Goal: Task Accomplishment & Management: Use online tool/utility

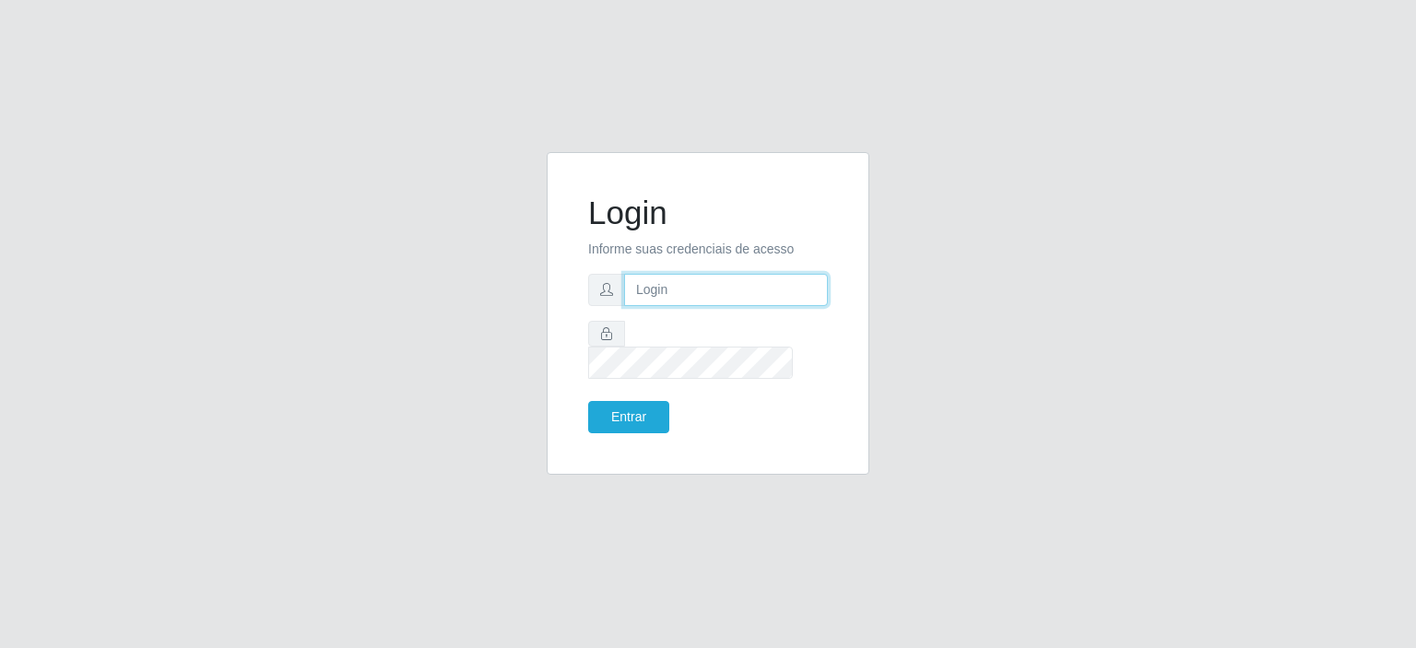
click at [783, 298] on input "text" at bounding box center [726, 290] width 204 height 32
type input "[EMAIL_ADDRESS][PERSON_NAME][DOMAIN_NAME]"
click at [588, 401] on button "Entrar" at bounding box center [628, 417] width 81 height 32
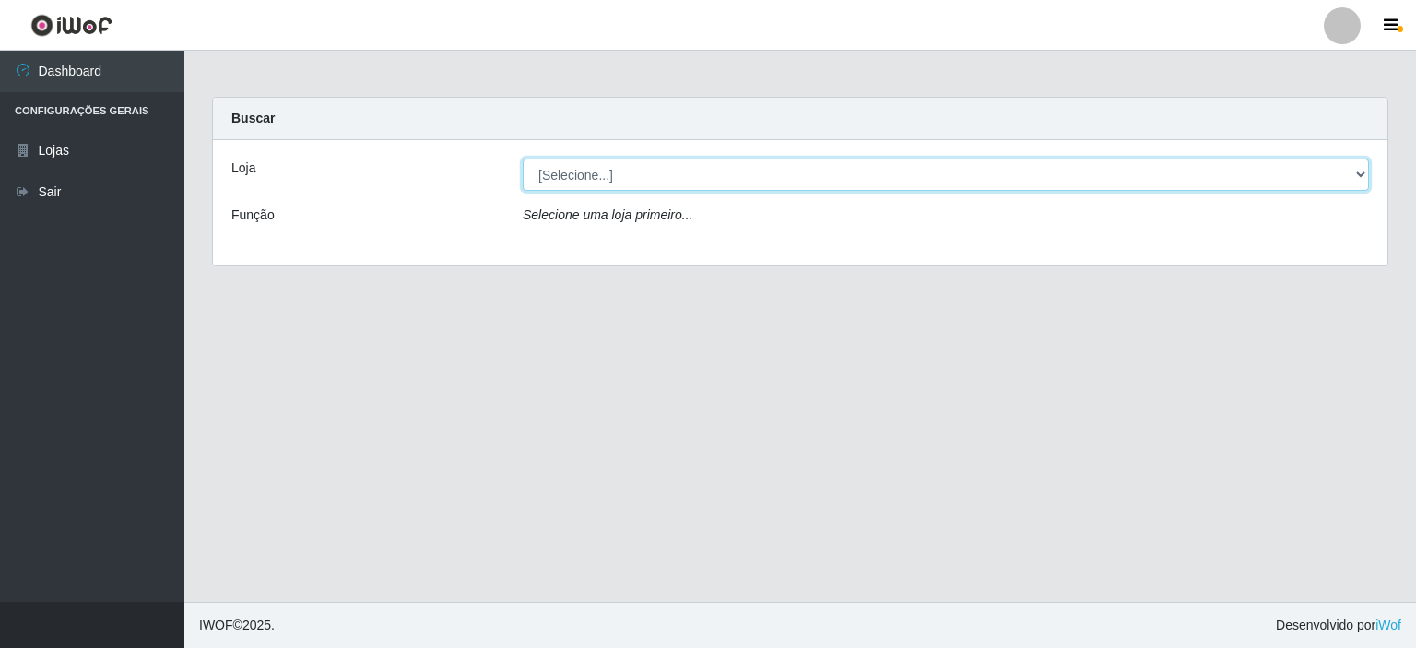
click at [1361, 179] on select "[Selecione...] Corte Fácil - Unidade Planalto" at bounding box center [946, 175] width 846 height 32
select select "202"
click at [523, 159] on select "[Selecione...] Corte Fácil - Unidade Planalto" at bounding box center [946, 175] width 846 height 32
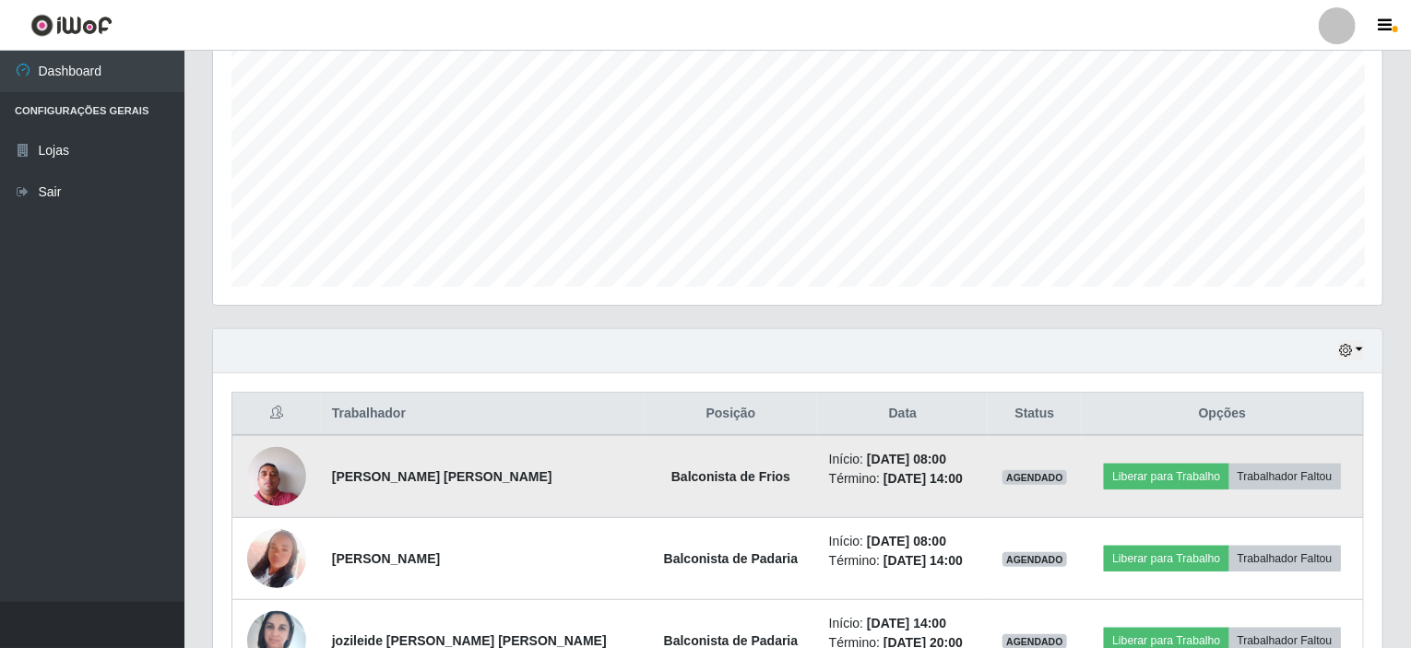
scroll to position [367, 0]
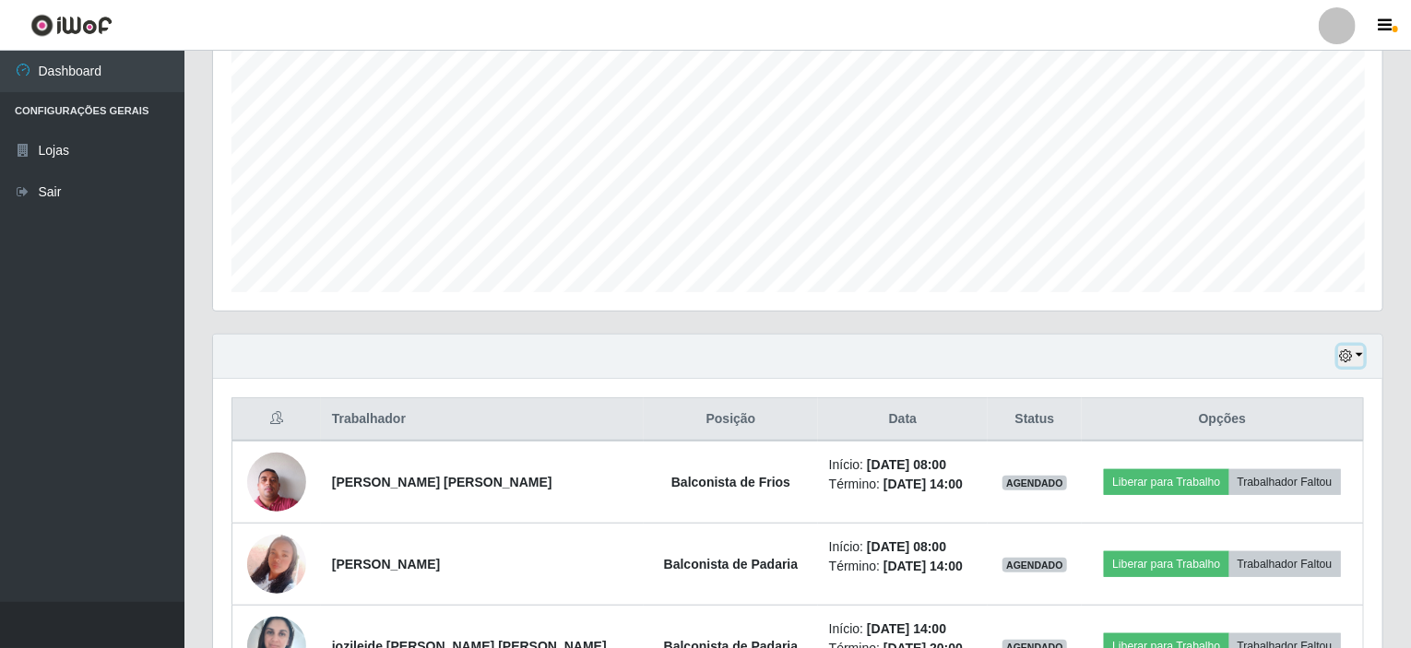
click at [1353, 354] on button "button" at bounding box center [1351, 356] width 26 height 21
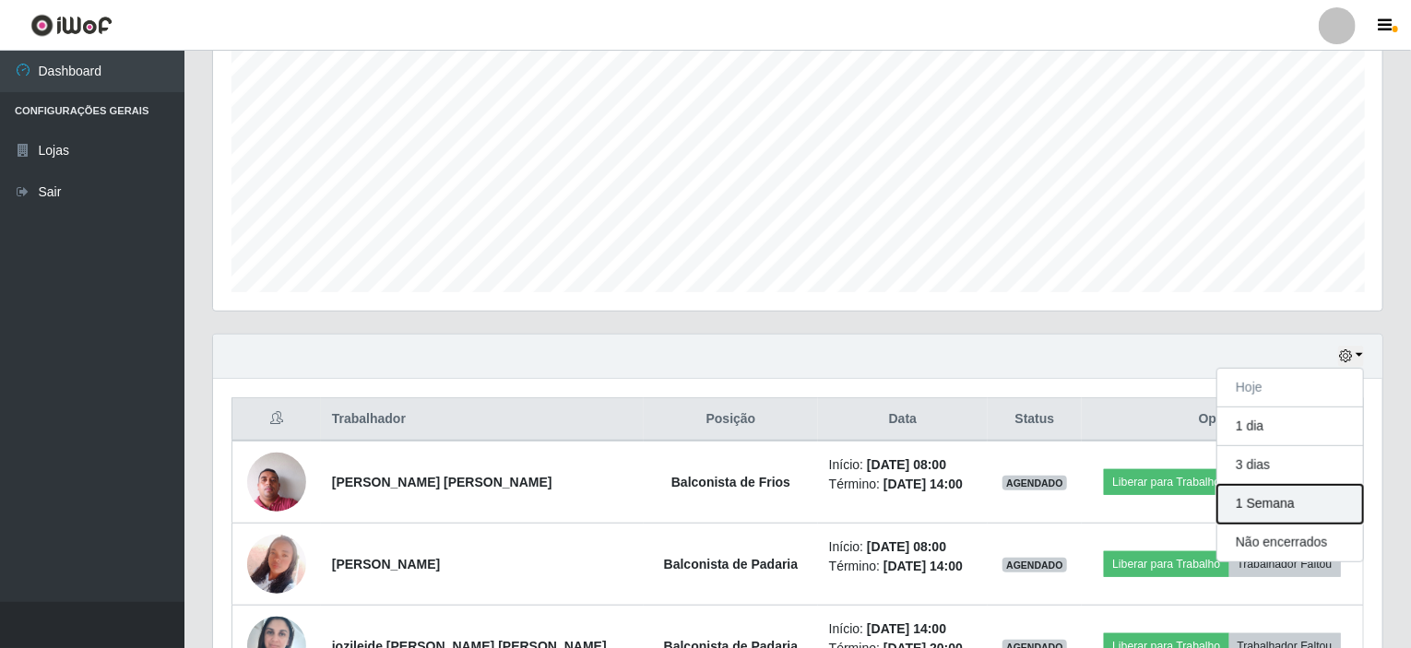
click at [1264, 509] on button "1 Semana" at bounding box center [1290, 504] width 146 height 39
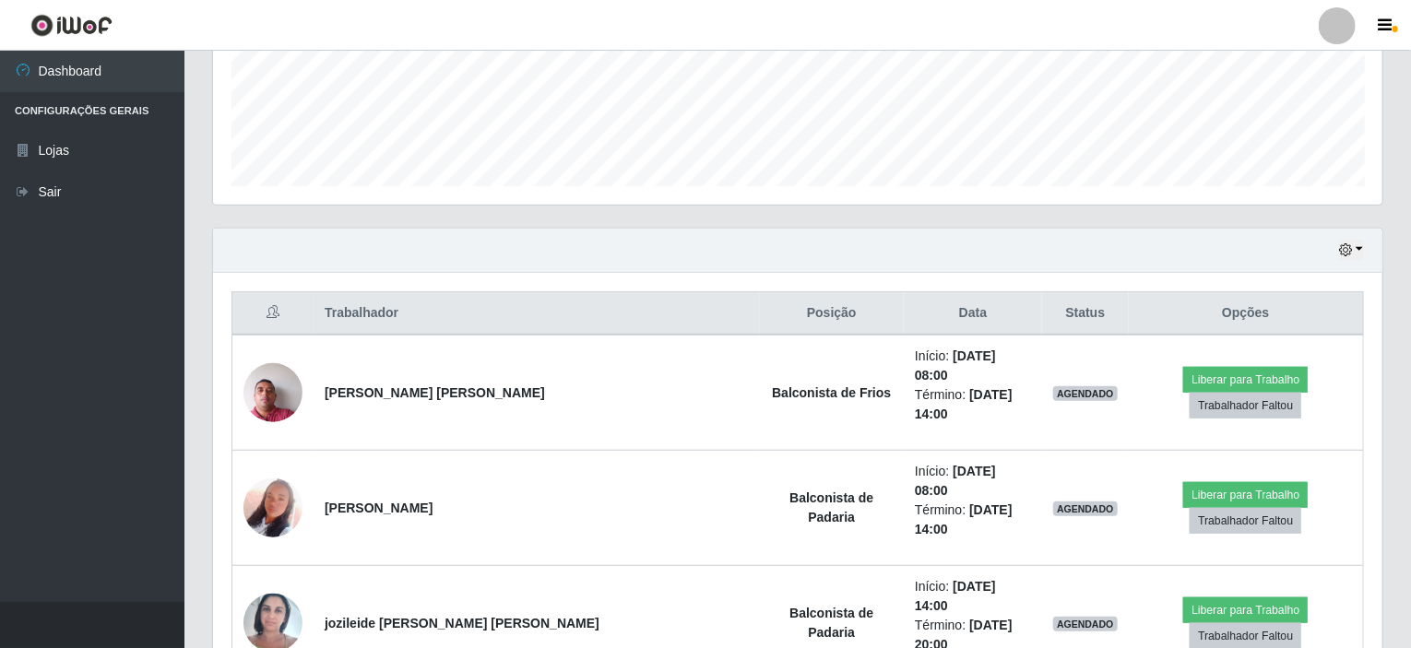
scroll to position [275, 0]
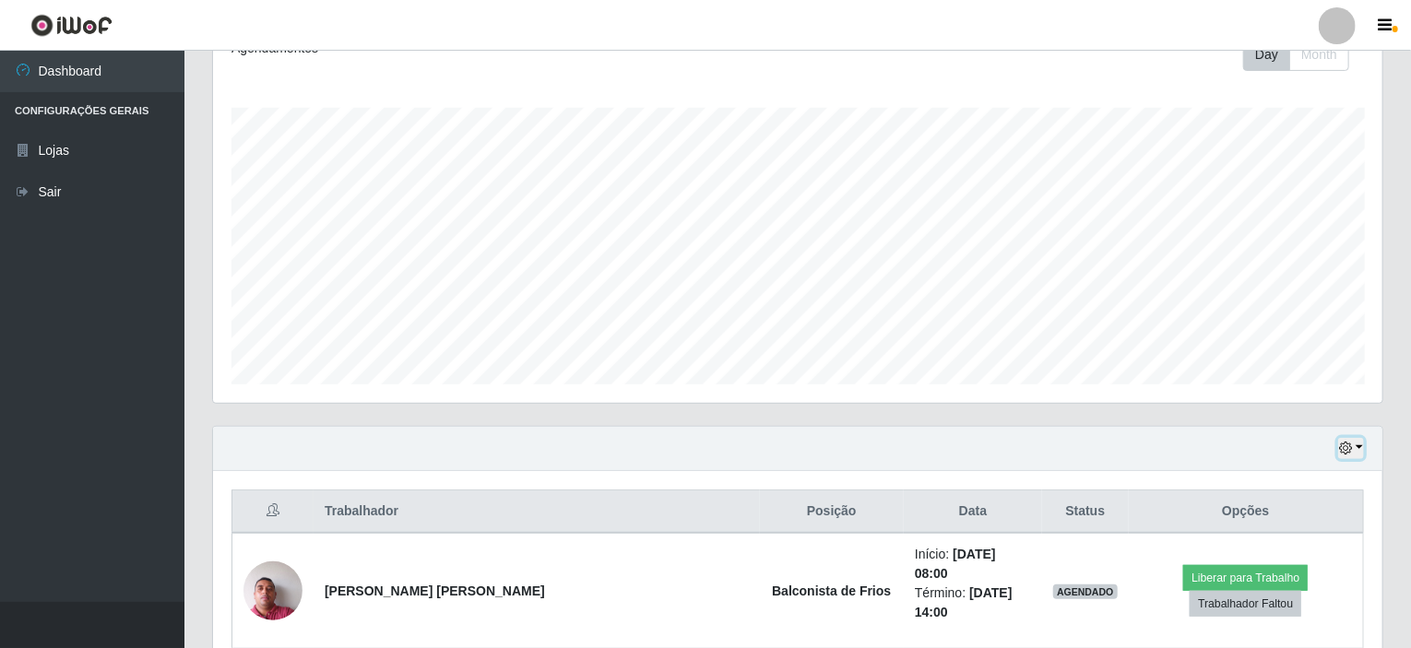
click at [1358, 438] on button "button" at bounding box center [1351, 448] width 26 height 21
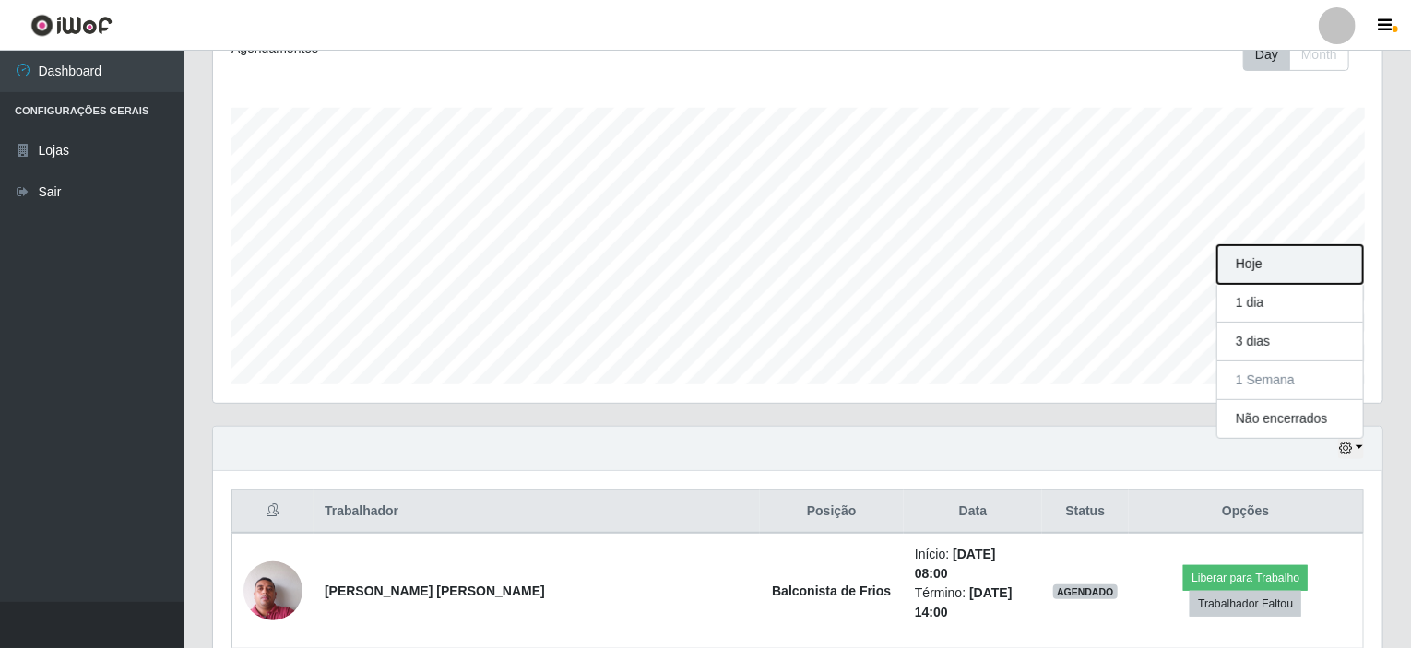
click at [1260, 257] on button "Hoje" at bounding box center [1290, 264] width 146 height 39
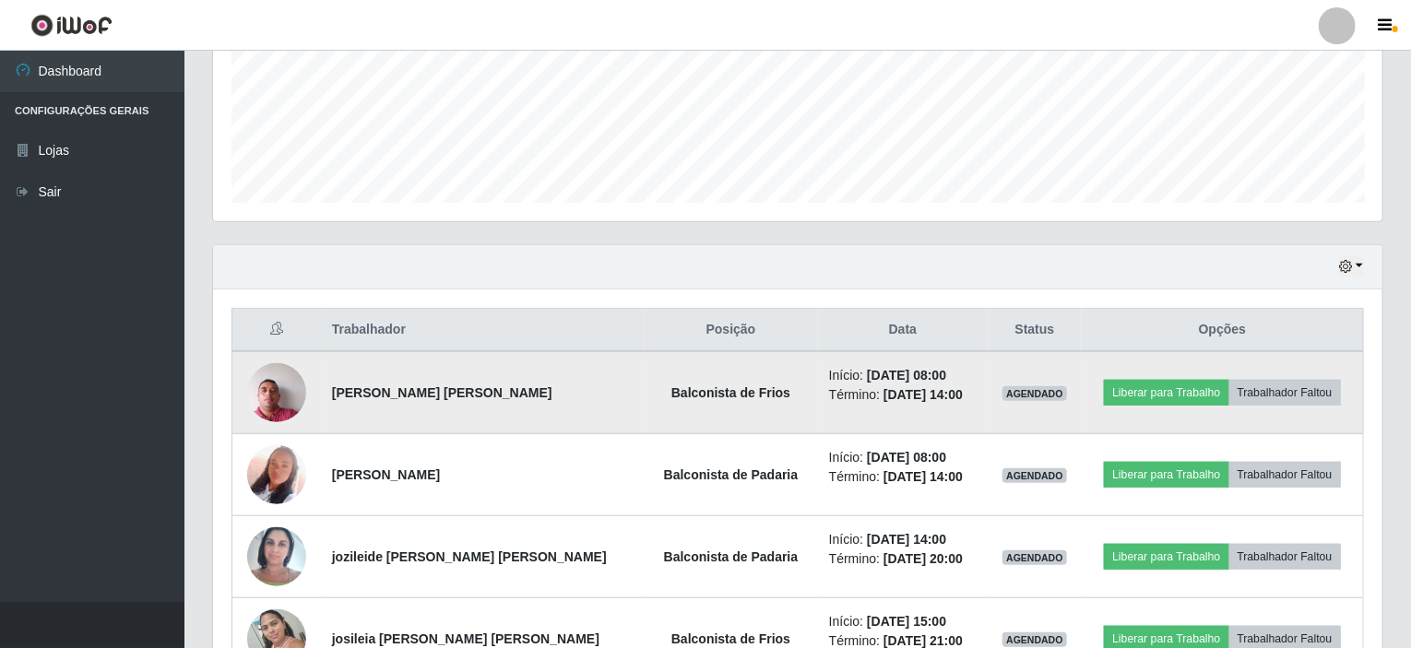
scroll to position [459, 0]
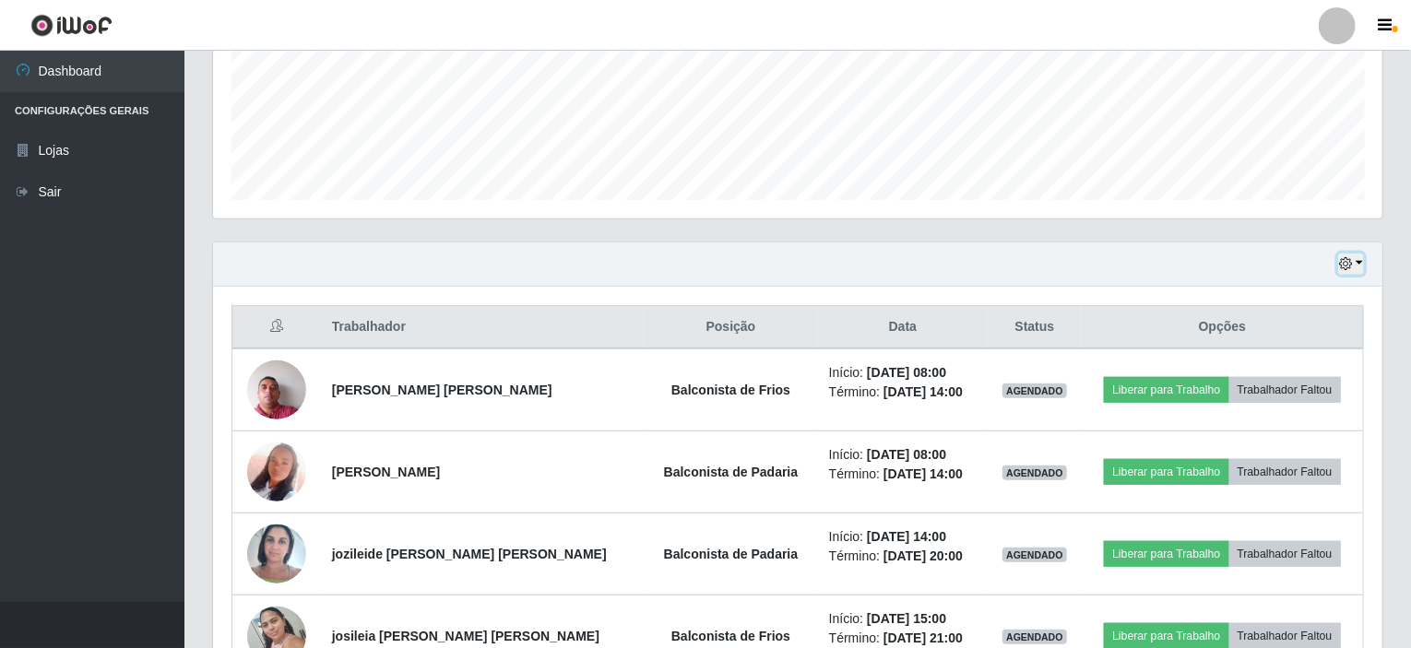
click at [1359, 263] on button "button" at bounding box center [1351, 264] width 26 height 21
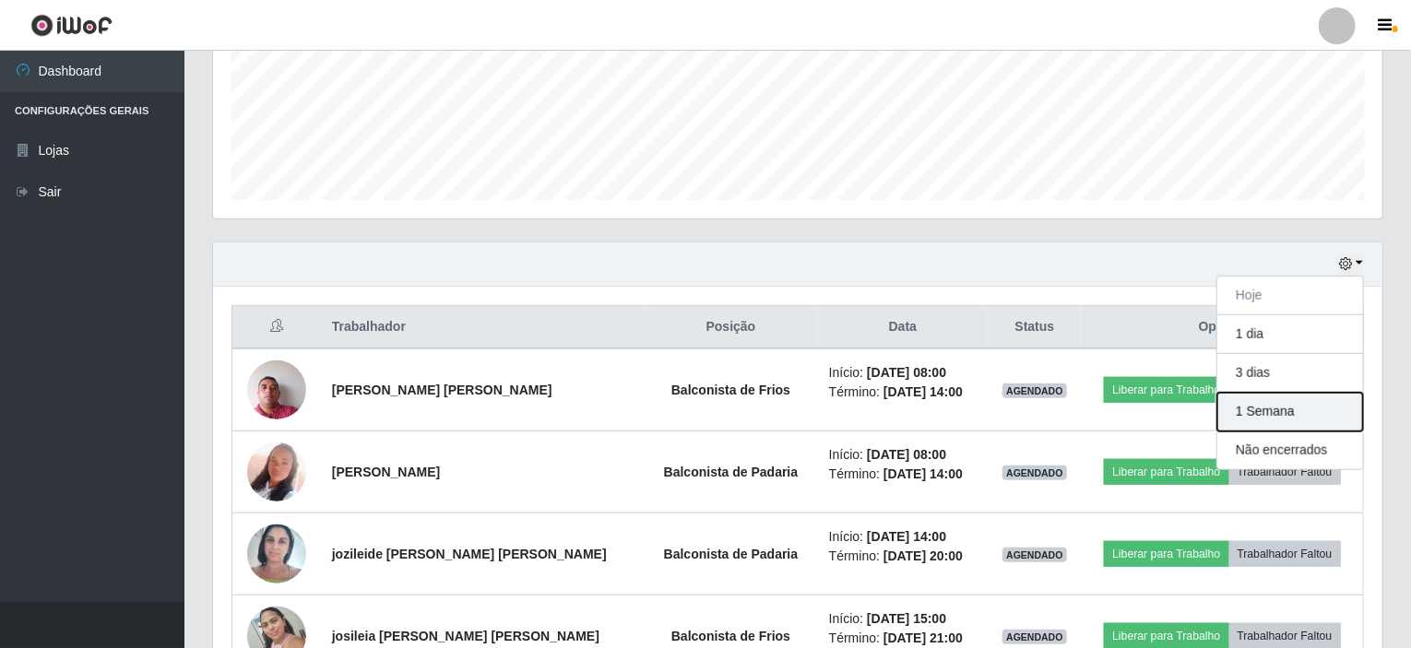
click at [1256, 410] on button "1 Semana" at bounding box center [1290, 412] width 146 height 39
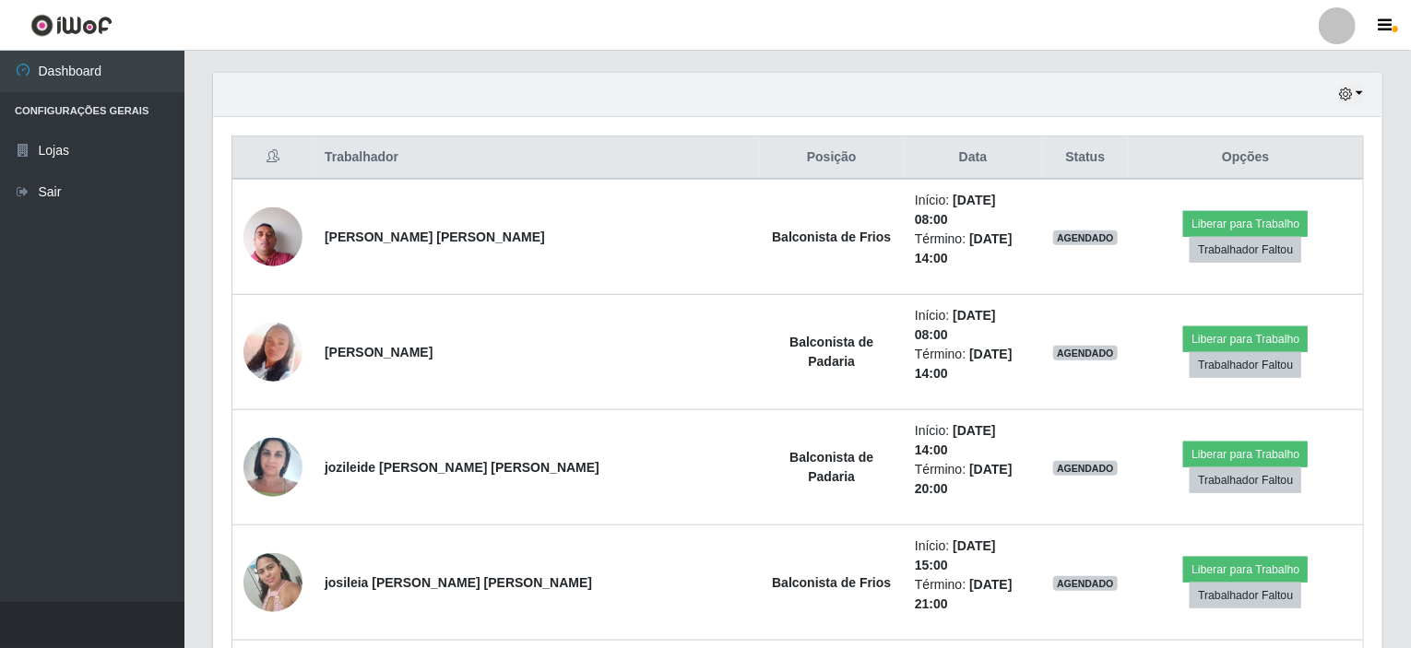
scroll to position [551, 0]
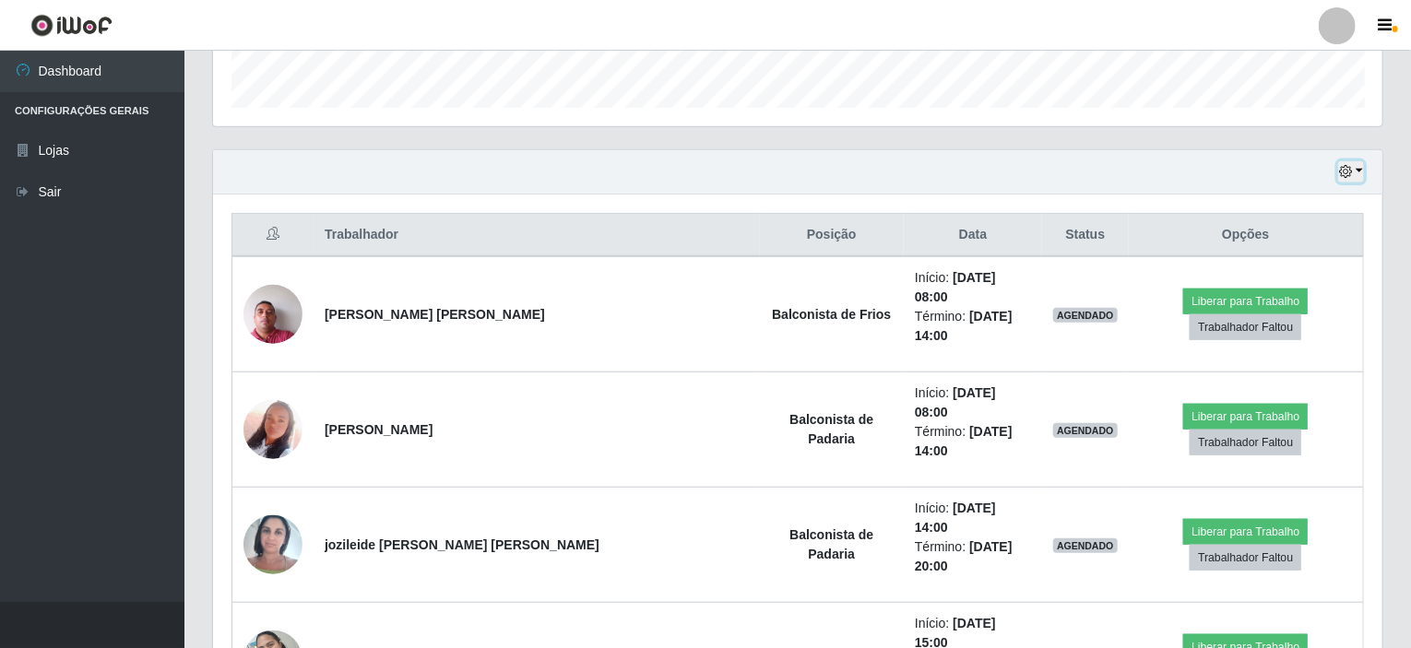
click at [1360, 170] on button "button" at bounding box center [1351, 171] width 26 height 21
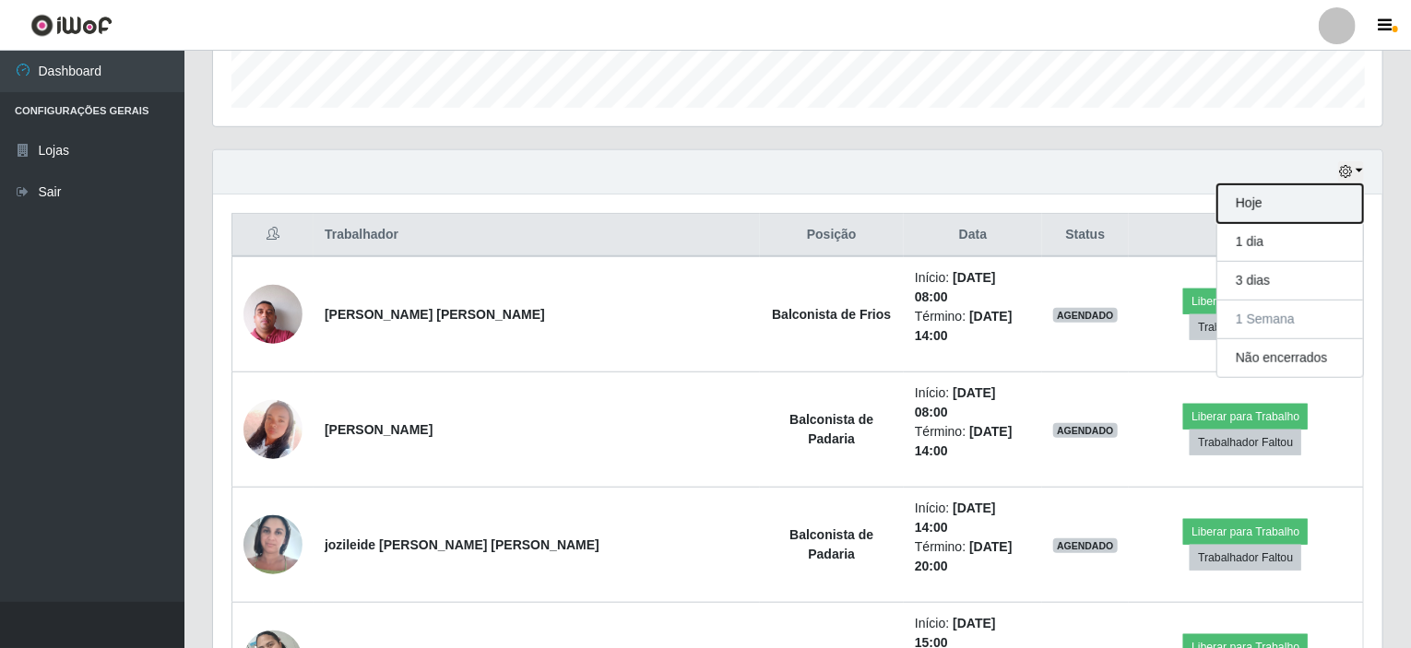
click at [1254, 195] on button "Hoje" at bounding box center [1290, 203] width 146 height 39
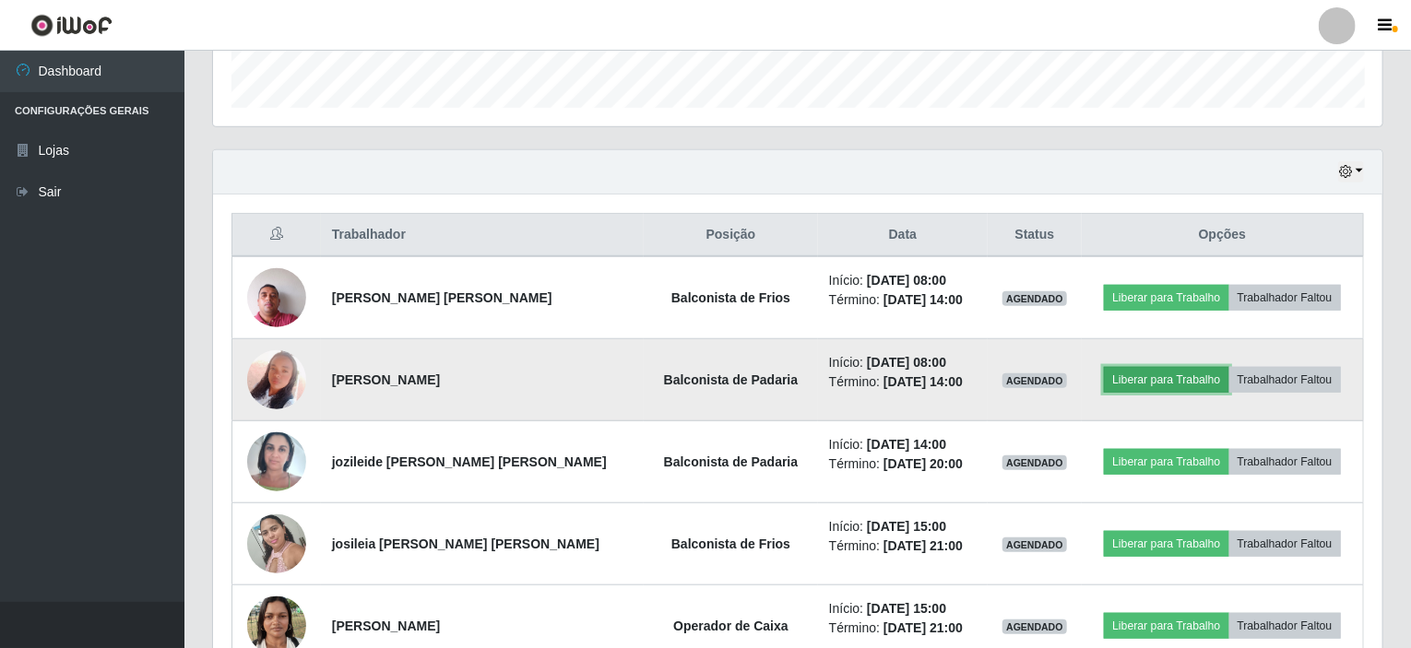
click at [1121, 377] on button "Liberar para Trabalho" at bounding box center [1166, 380] width 124 height 26
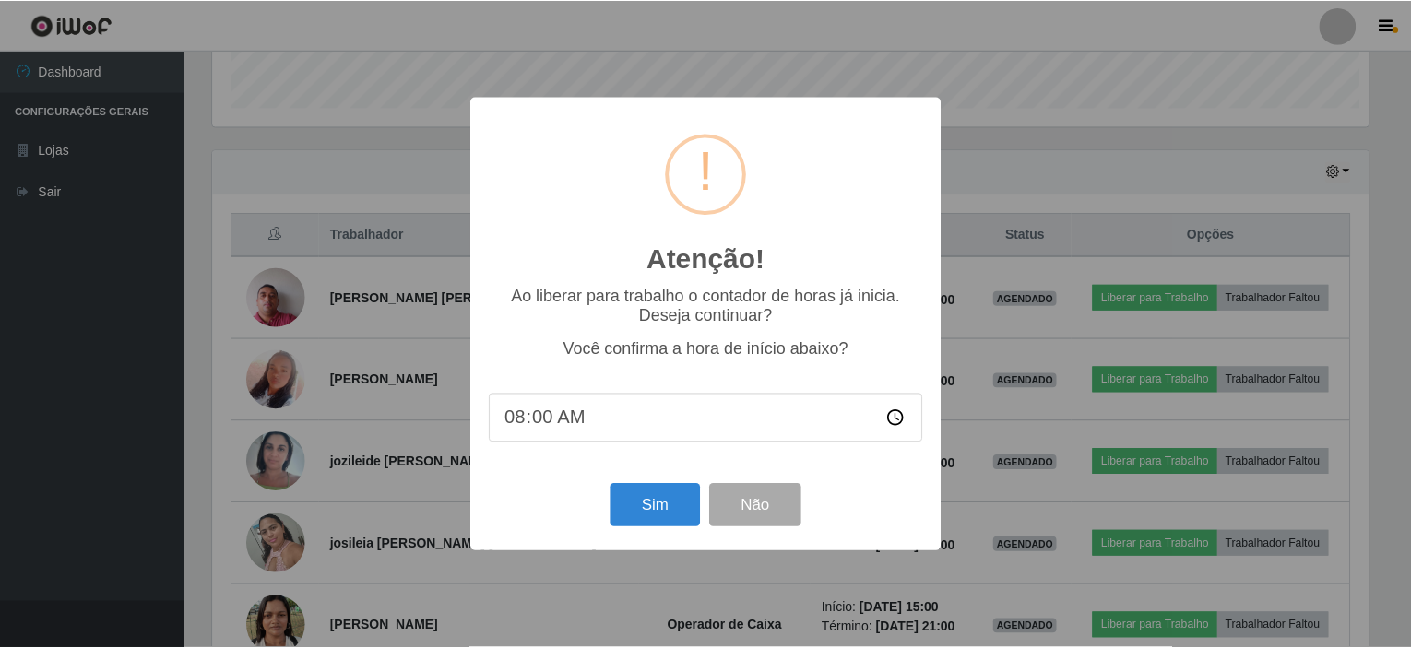
scroll to position [383, 1162]
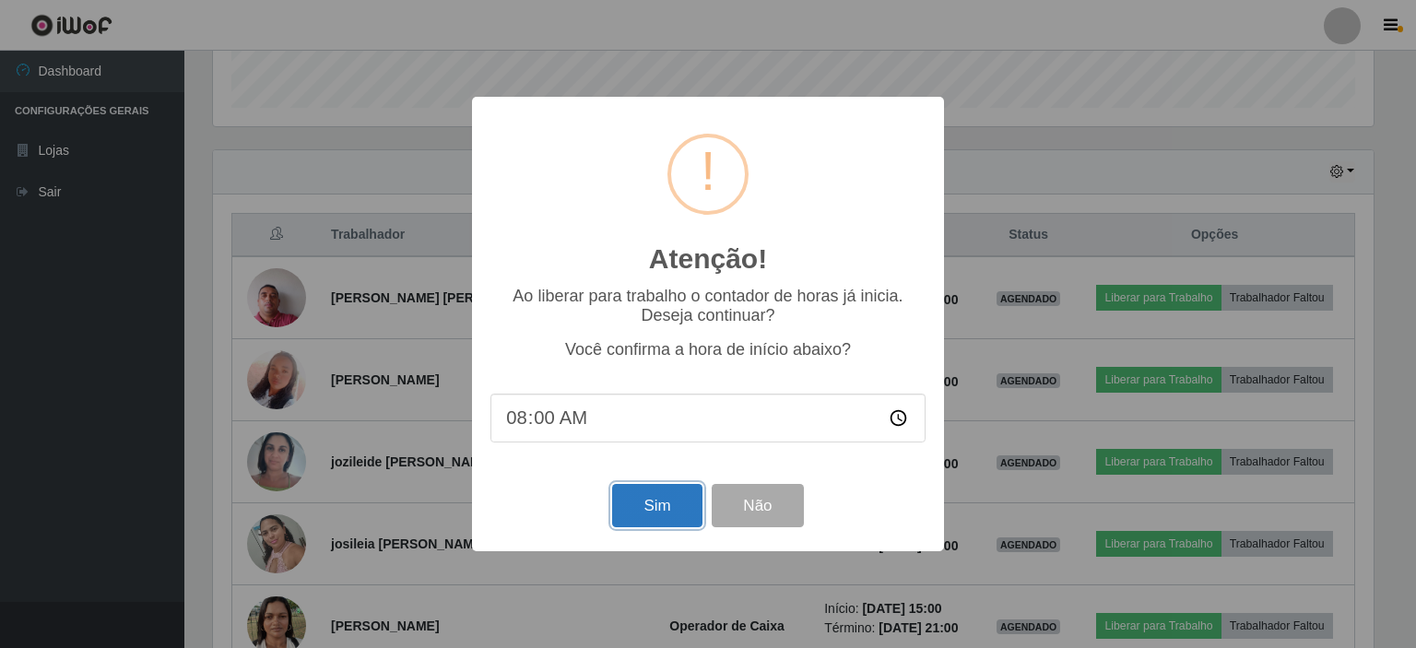
click at [671, 502] on button "Sim" at bounding box center [656, 505] width 89 height 43
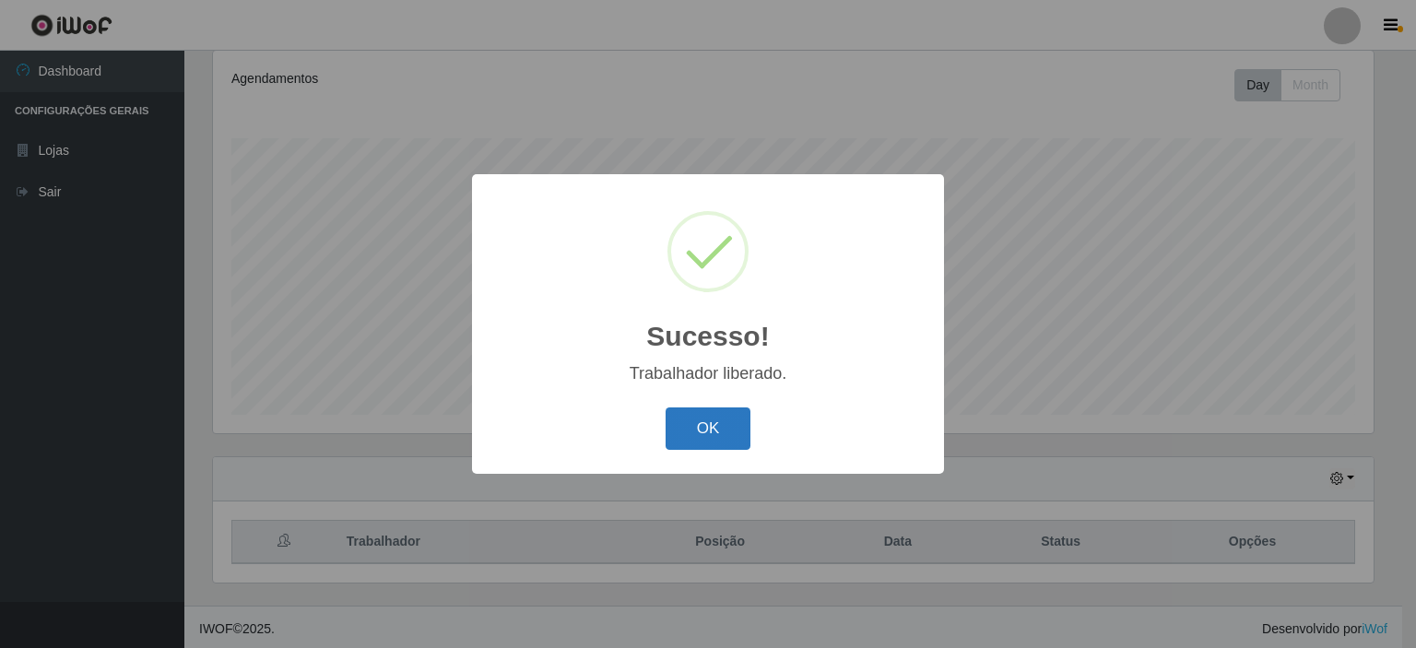
click at [697, 431] on button "OK" at bounding box center [709, 429] width 86 height 43
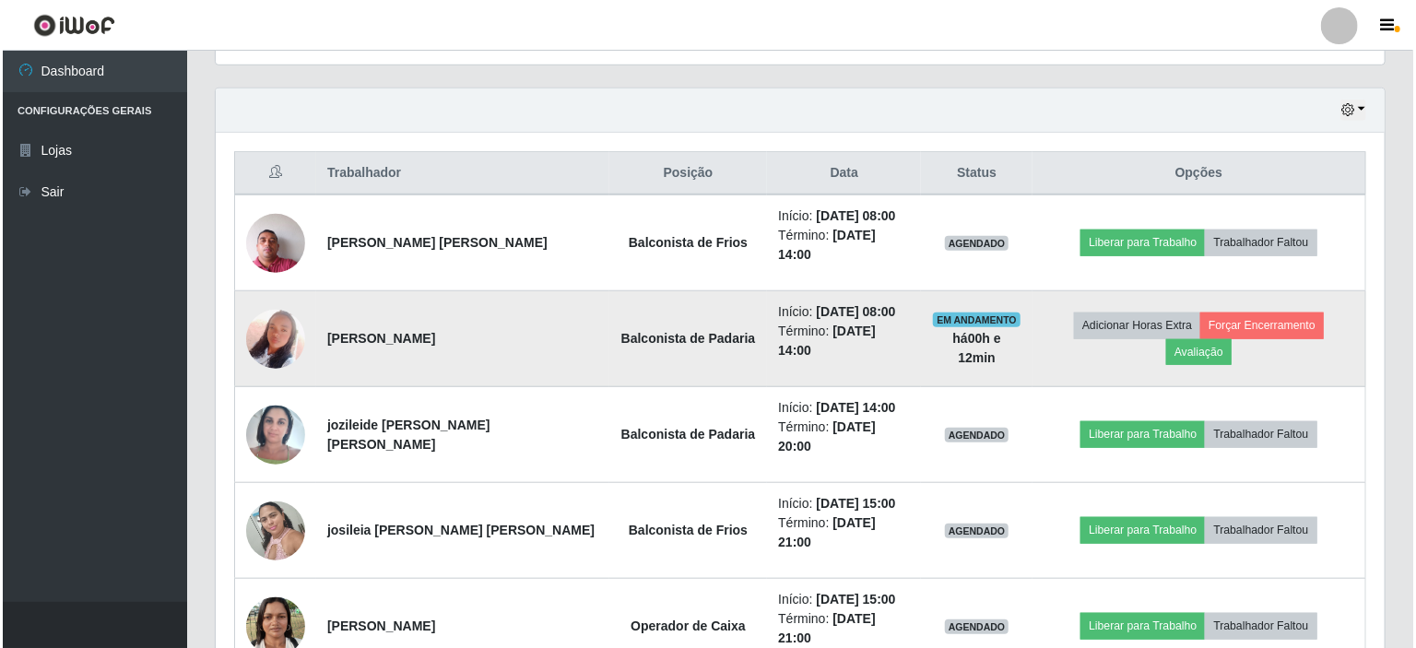
scroll to position [429, 0]
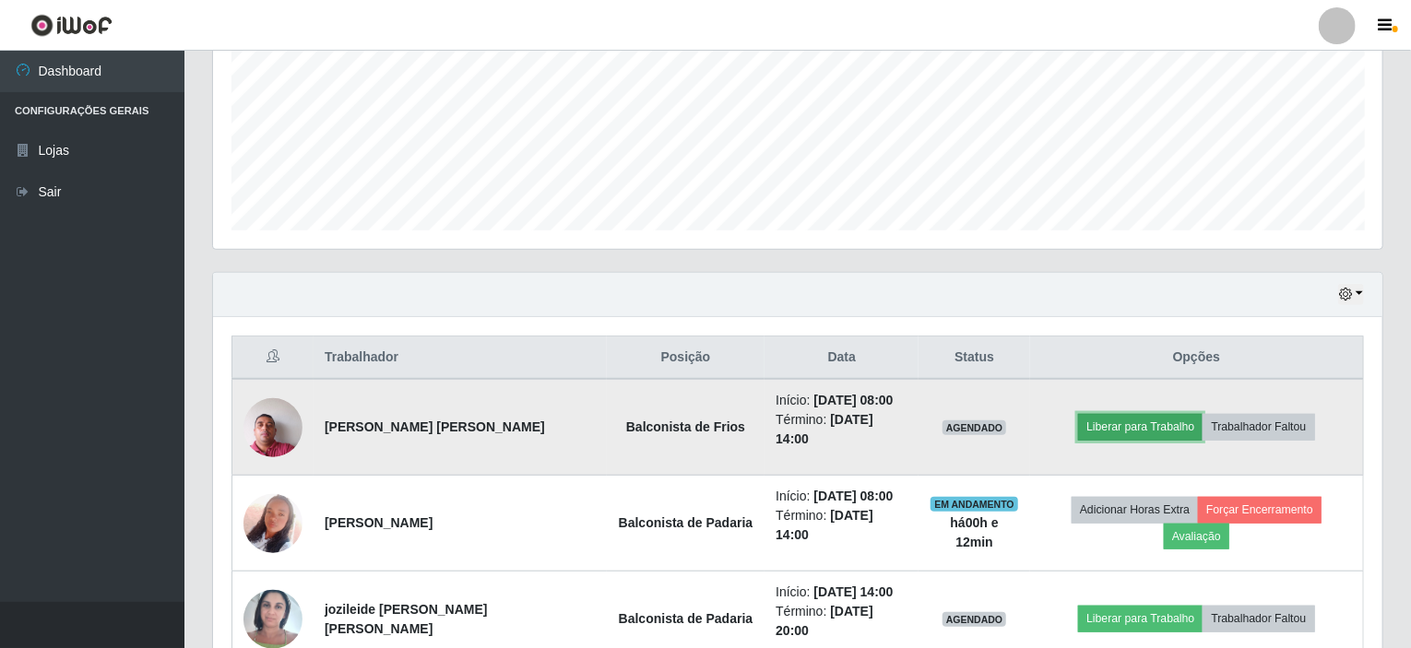
click at [1103, 414] on button "Liberar para Trabalho" at bounding box center [1140, 427] width 124 height 26
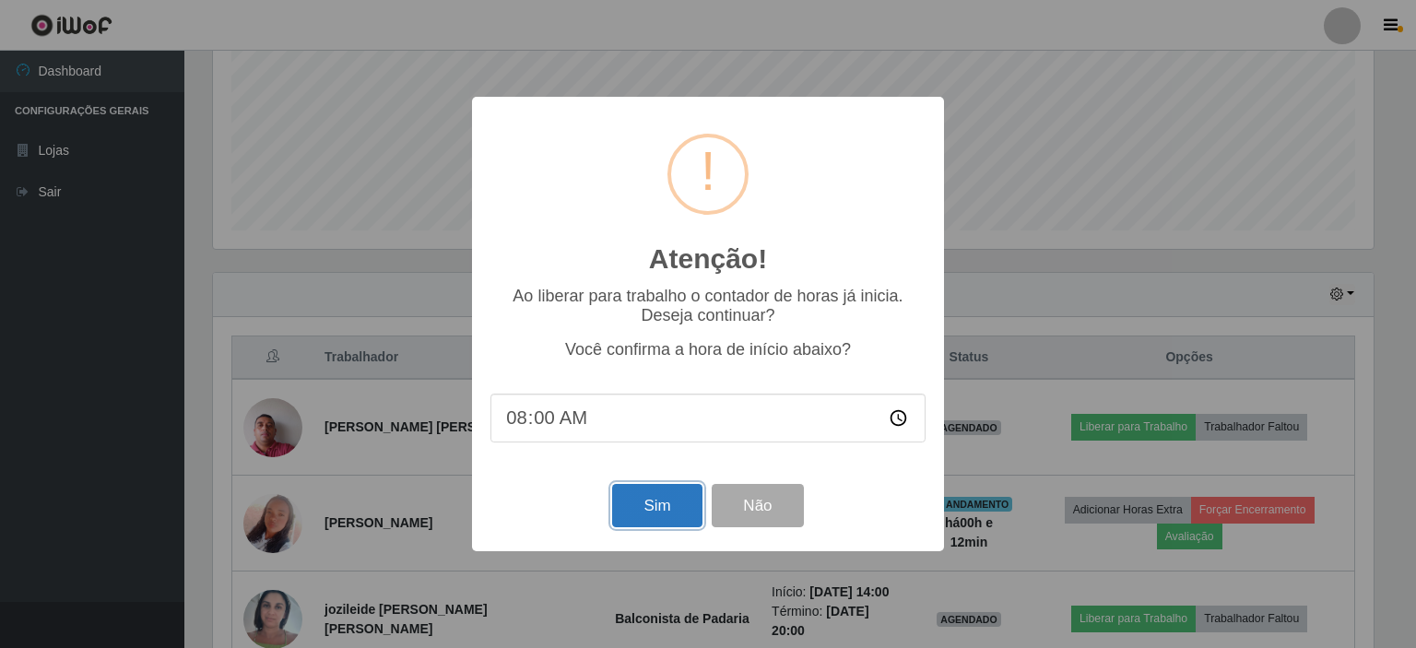
click at [661, 506] on button "Sim" at bounding box center [656, 505] width 89 height 43
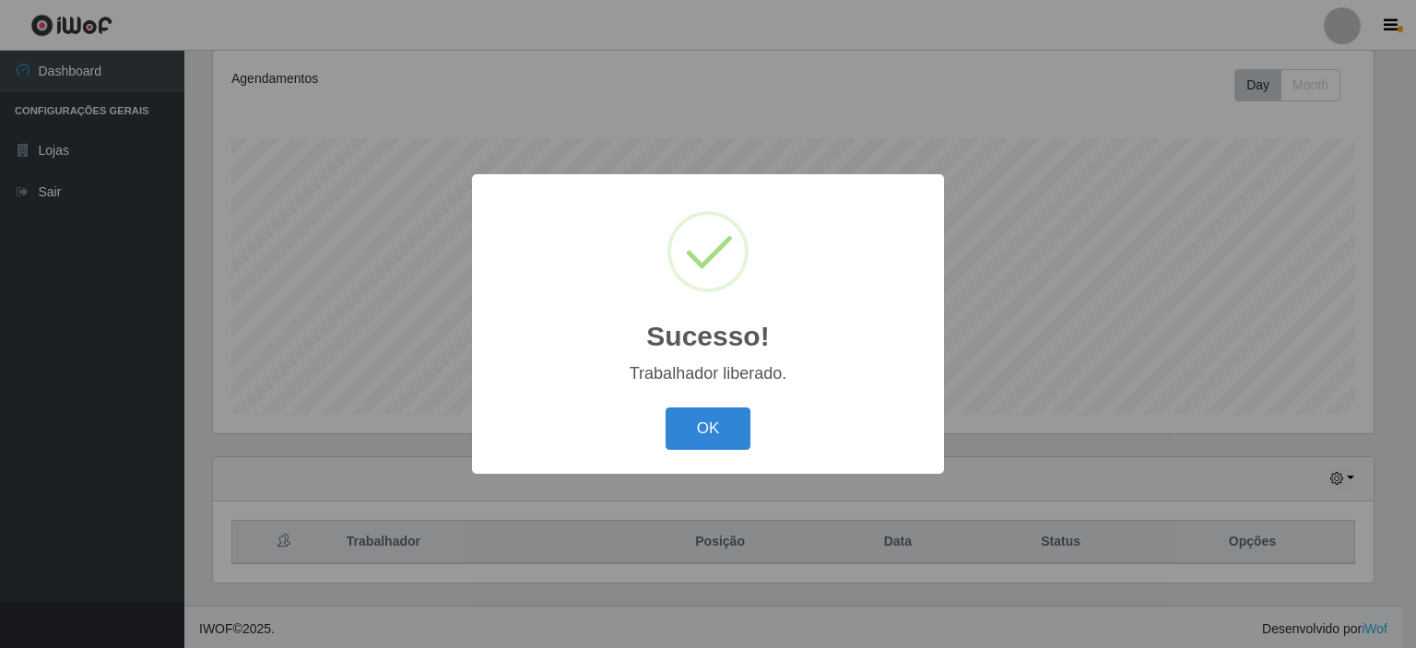
click at [736, 427] on button "OK" at bounding box center [709, 429] width 86 height 43
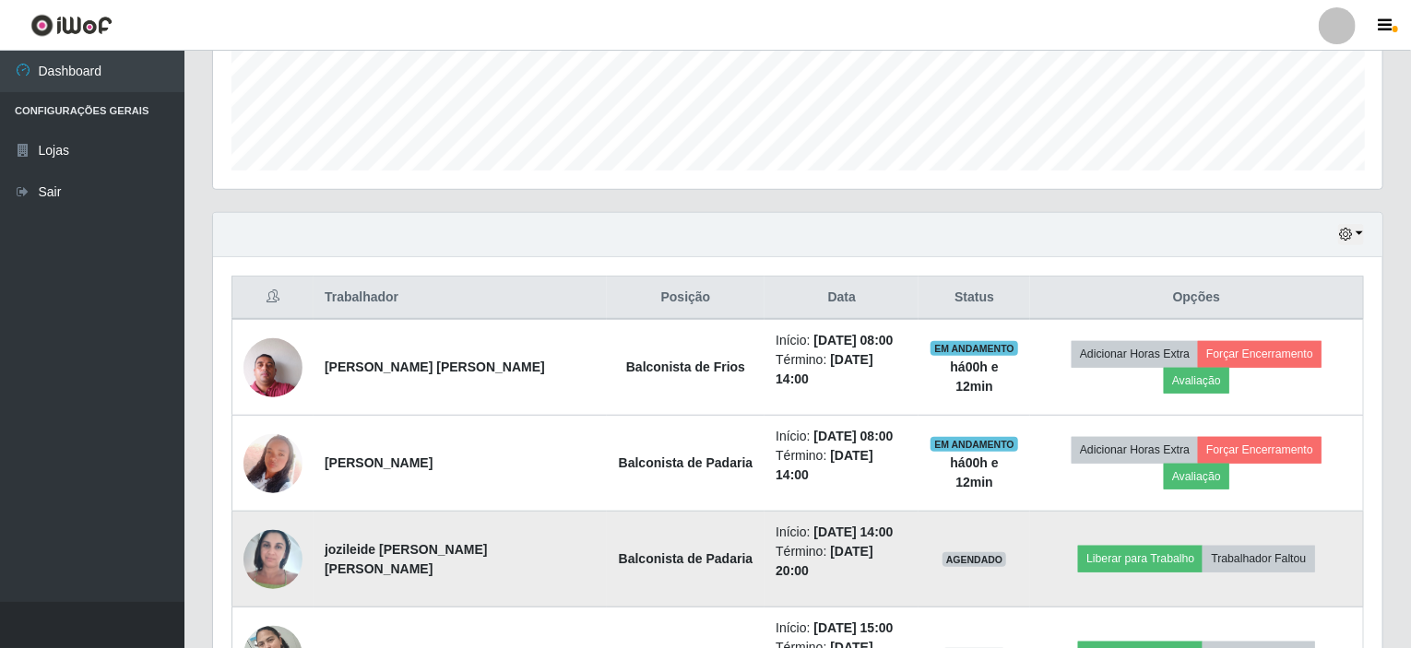
scroll to position [521, 0]
